Goal: Task Accomplishment & Management: Use online tool/utility

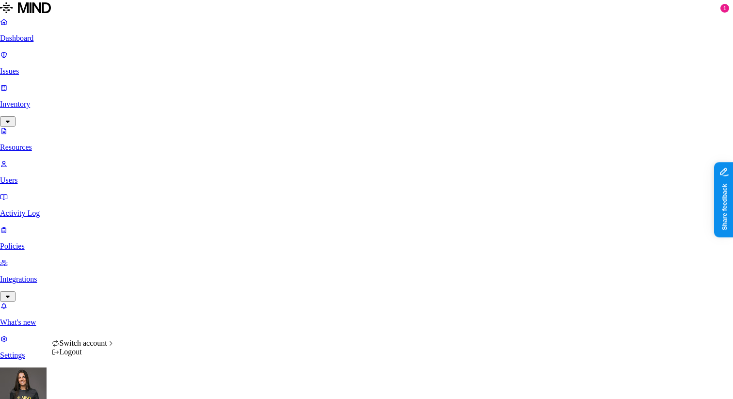
click at [94, 388] on html "Dashboard Issues Inventory Resources Users Activity Log Policies Integrations W…" at bounding box center [366, 331] width 733 height 662
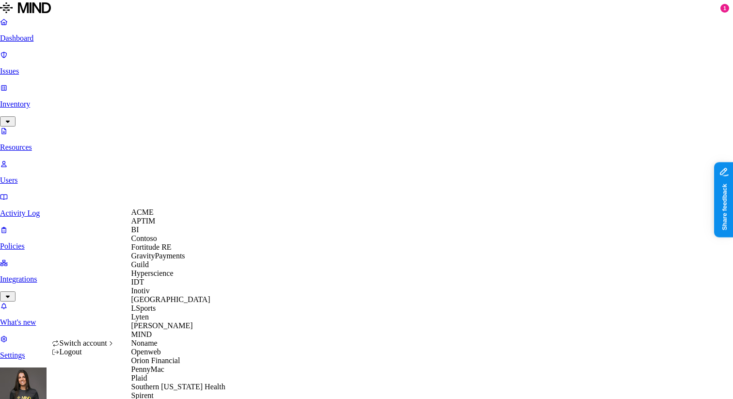
click at [162, 217] on div "ACME" at bounding box center [178, 212] width 94 height 9
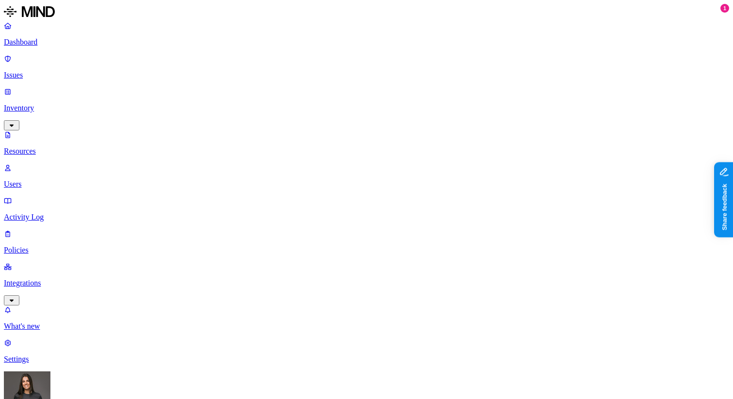
click at [64, 229] on link "Policies" at bounding box center [366, 241] width 725 height 25
